Goal: Entertainment & Leisure: Consume media (video, audio)

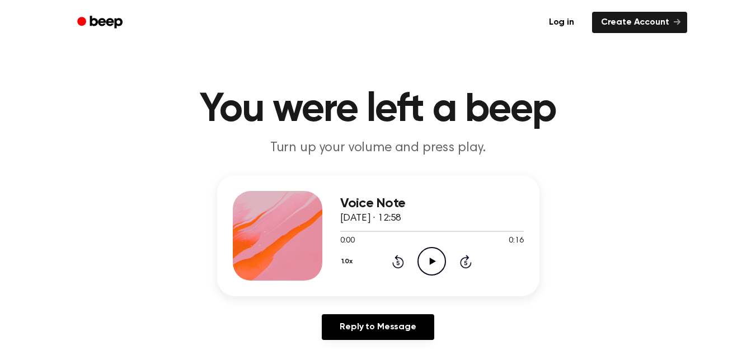
click at [439, 252] on icon "Play Audio" at bounding box center [431, 261] width 29 height 29
click at [436, 261] on icon "Play Audio" at bounding box center [431, 261] width 29 height 29
click at [435, 257] on icon "Pause Audio" at bounding box center [431, 261] width 29 height 29
click at [427, 256] on icon "Play Audio" at bounding box center [431, 261] width 29 height 29
click at [425, 257] on icon "Play Audio" at bounding box center [431, 261] width 29 height 29
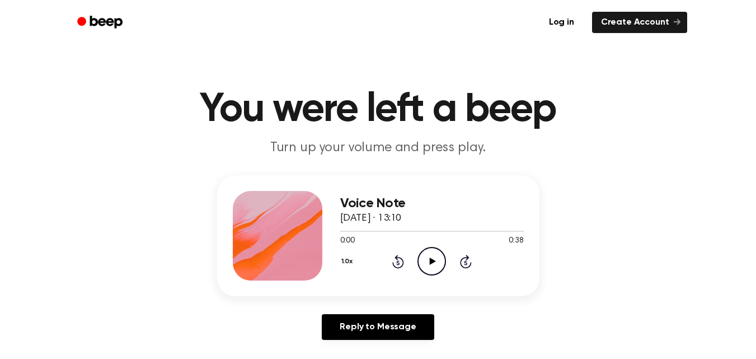
click at [430, 262] on icon at bounding box center [433, 260] width 6 height 7
